Goal: Task Accomplishment & Management: Complete application form

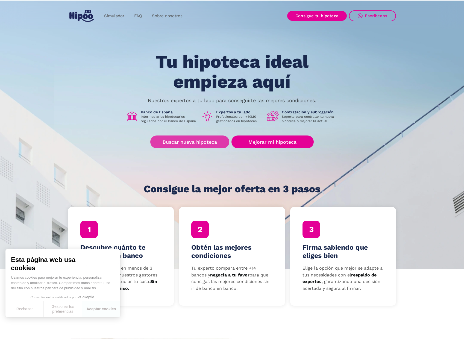
click at [211, 142] on link "Buscar nueva hipoteca" at bounding box center [189, 141] width 79 height 13
click at [187, 142] on link "Buscar nueva hipoteca" at bounding box center [189, 141] width 79 height 13
